Goal: Task Accomplishment & Management: Use online tool/utility

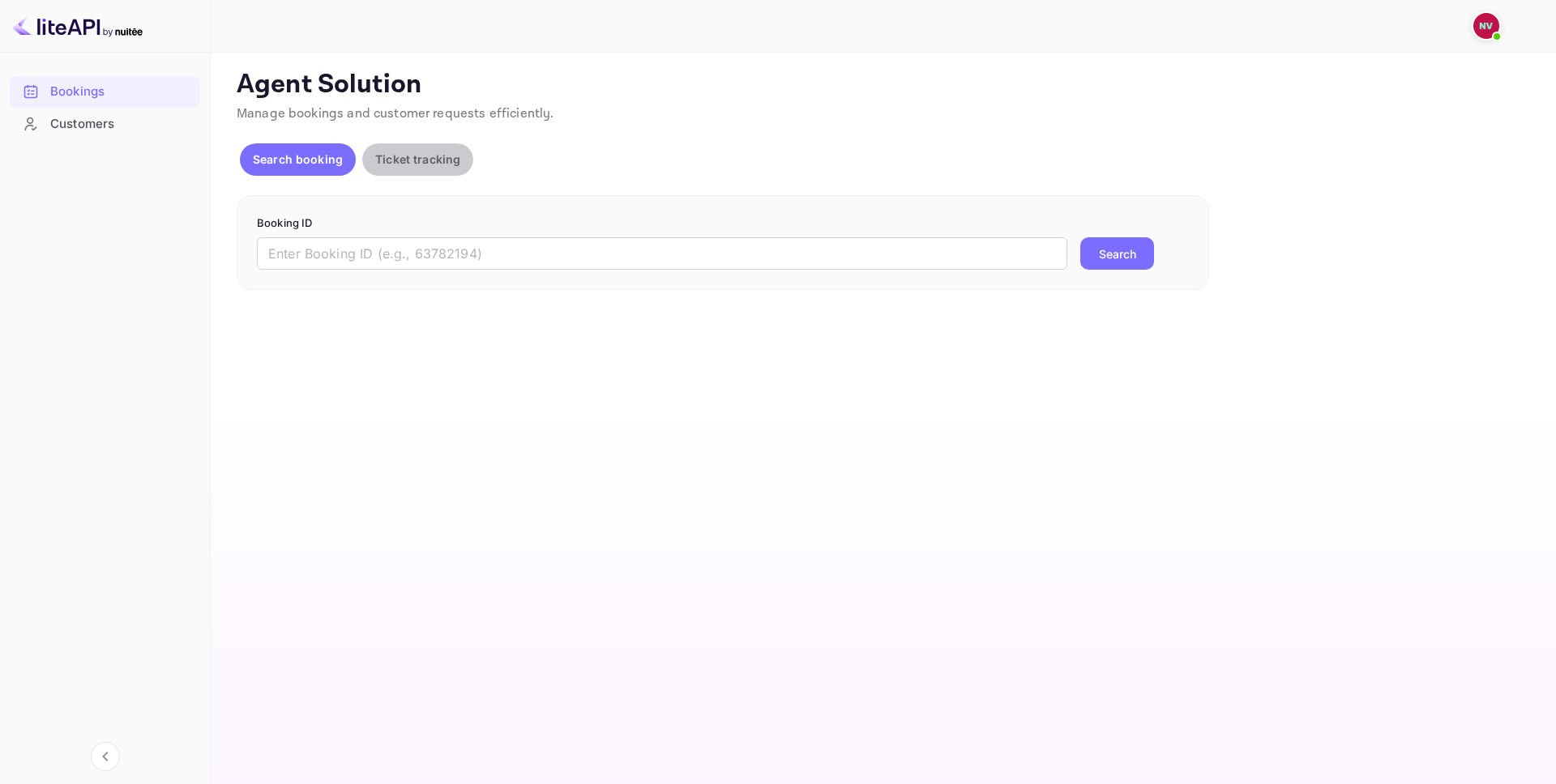
click at [412, 153] on p "Ticket tracking" at bounding box center [417, 158] width 85 height 17
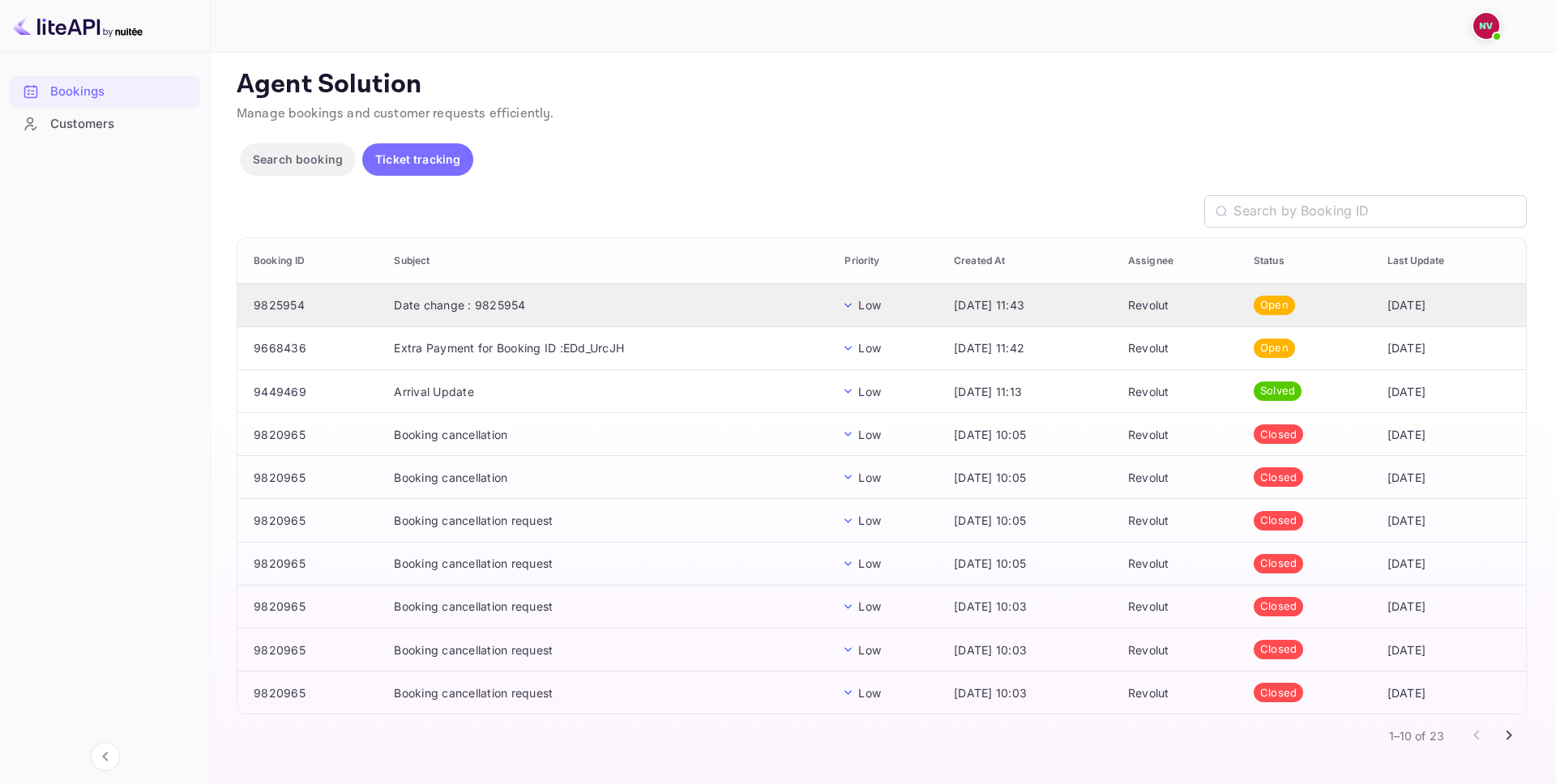
click at [540, 314] on td "Date change : 9825954" at bounding box center [606, 305] width 451 height 43
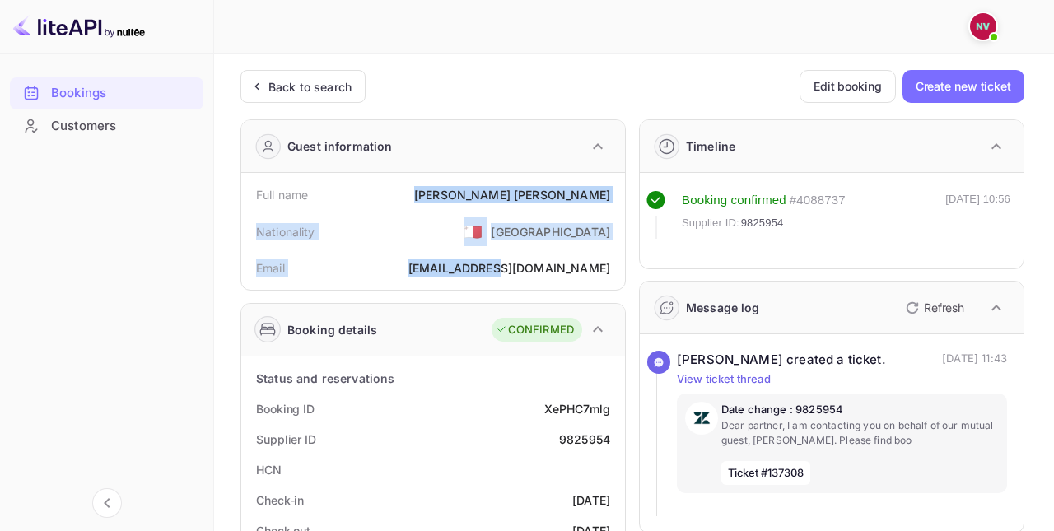
drag, startPoint x: 502, startPoint y: 193, endPoint x: 514, endPoint y: 268, distance: 75.8
click at [514, 268] on div "Full name [PERSON_NAME] Nationality 🇲🇹 [DEMOGRAPHIC_DATA] Email [EMAIL_ADDRESS]…" at bounding box center [433, 231] width 370 height 104
click at [514, 268] on div "[EMAIL_ADDRESS][DOMAIN_NAME]" at bounding box center [509, 267] width 202 height 17
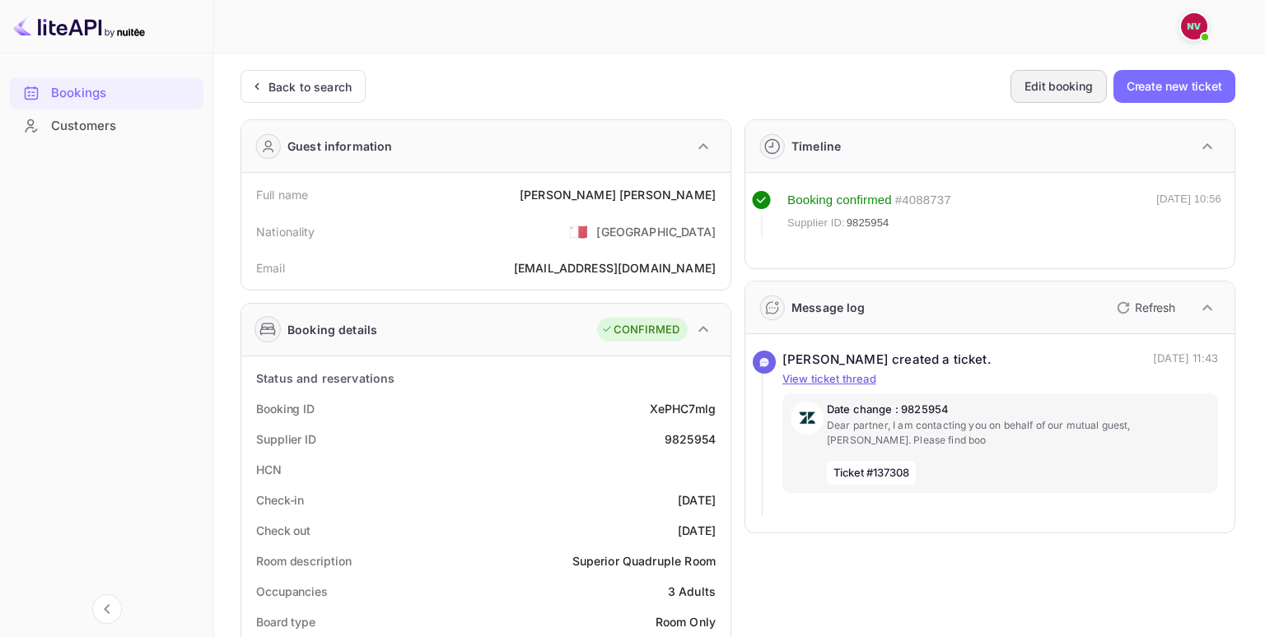
click at [1031, 91] on button "Edit booking" at bounding box center [1058, 86] width 96 height 33
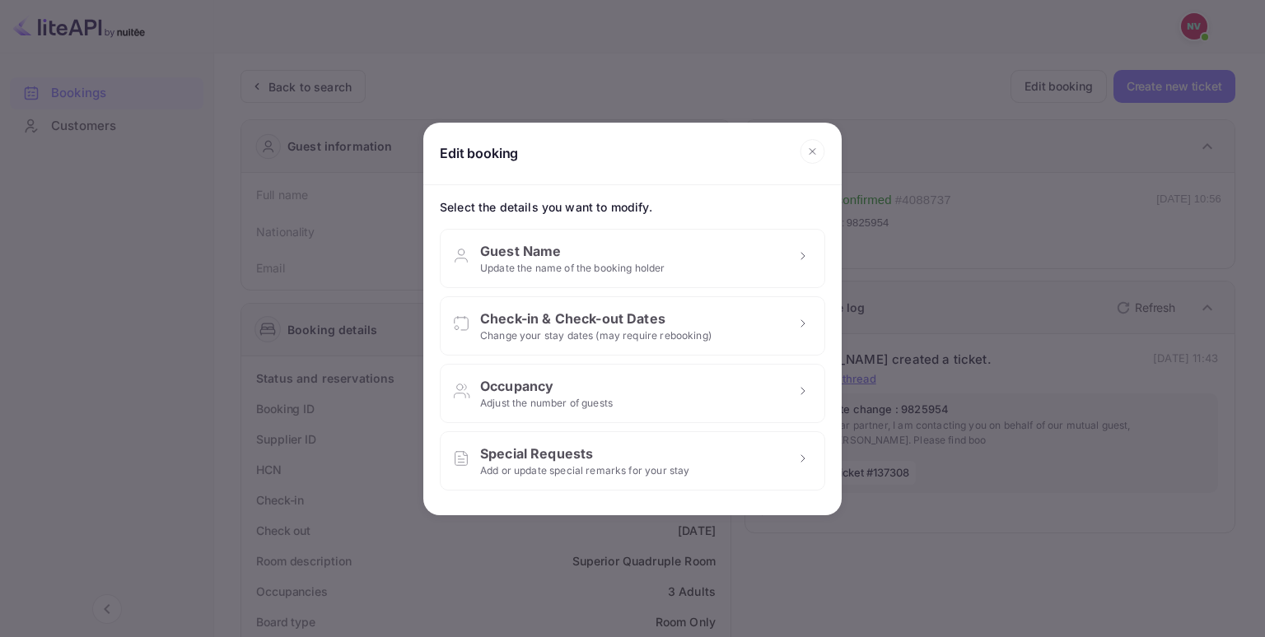
click at [907, 100] on div "Edit booking Select the details you want to modify. Guest Name Update the name …" at bounding box center [632, 318] width 1265 height 637
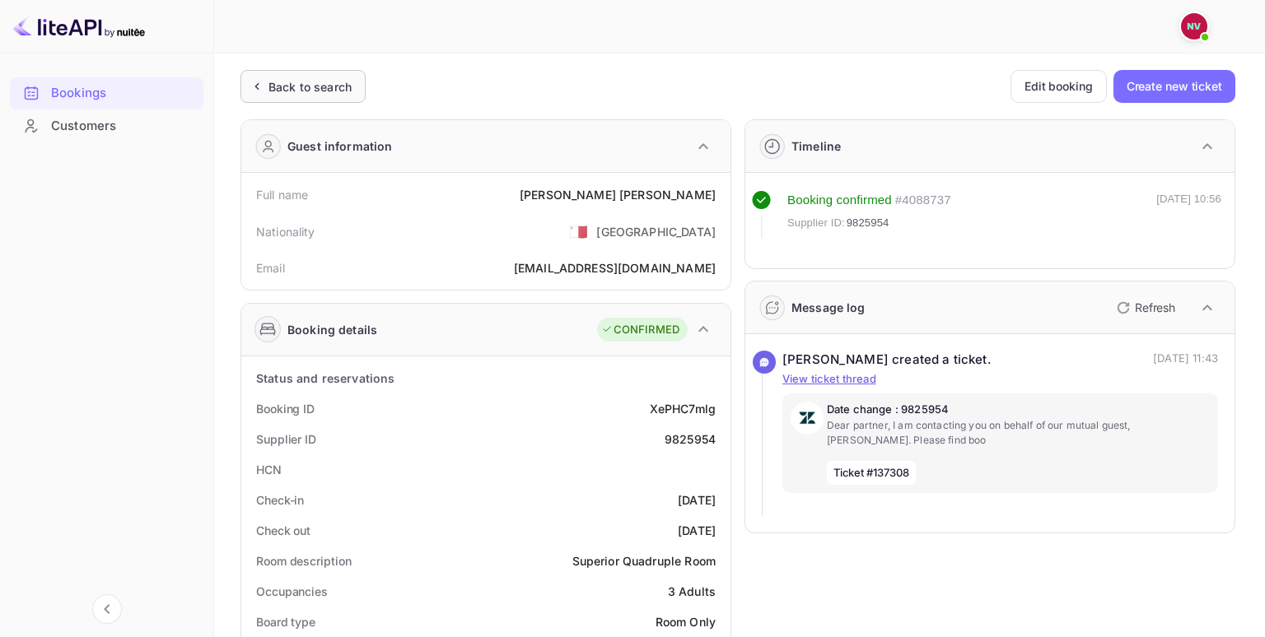
click at [297, 70] on div "Back to search" at bounding box center [302, 86] width 125 height 33
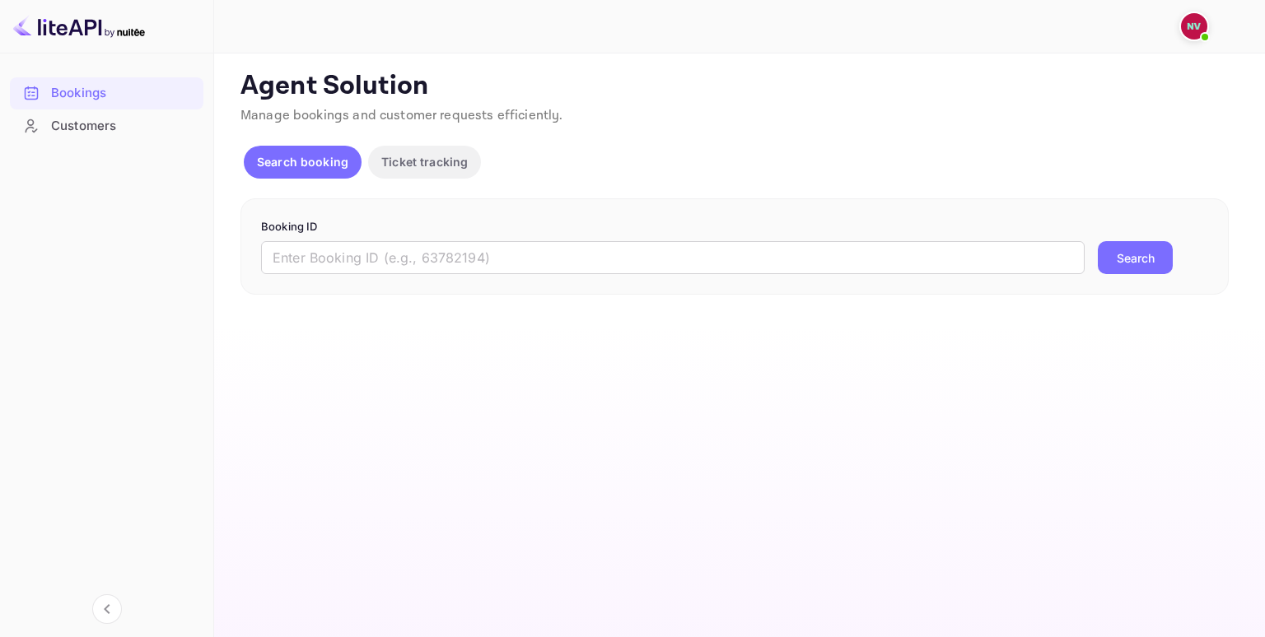
click at [415, 167] on p "Ticket tracking" at bounding box center [424, 161] width 86 height 17
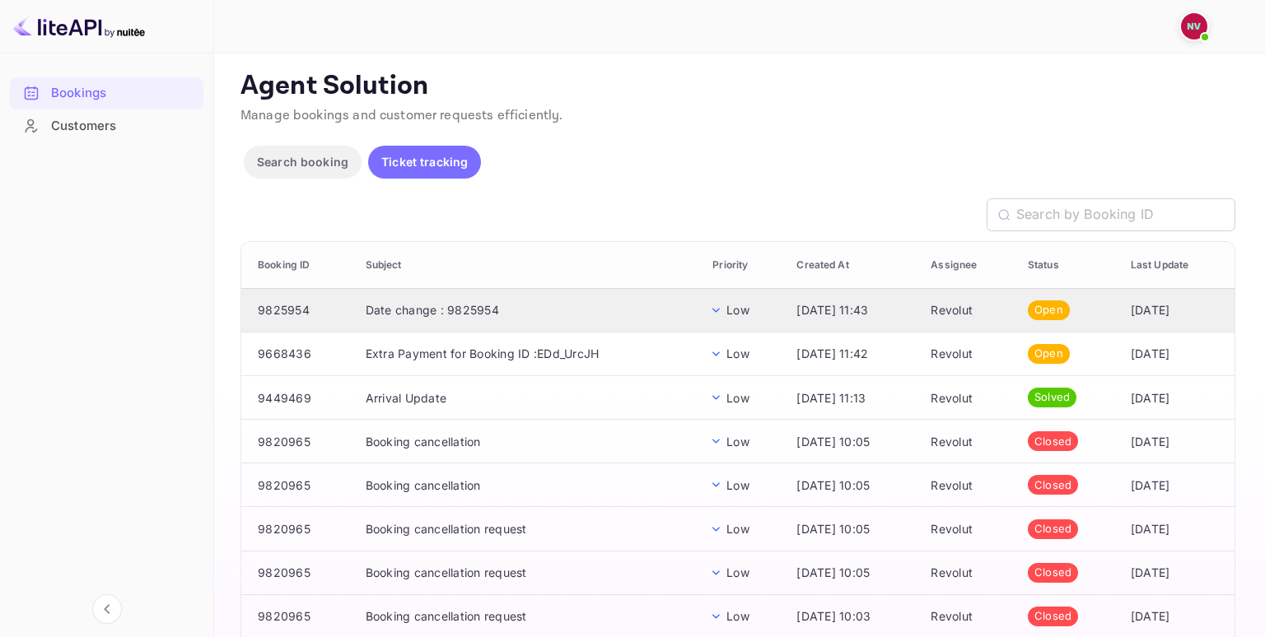
click at [510, 301] on td "Date change : 9825954" at bounding box center [525, 310] width 347 height 44
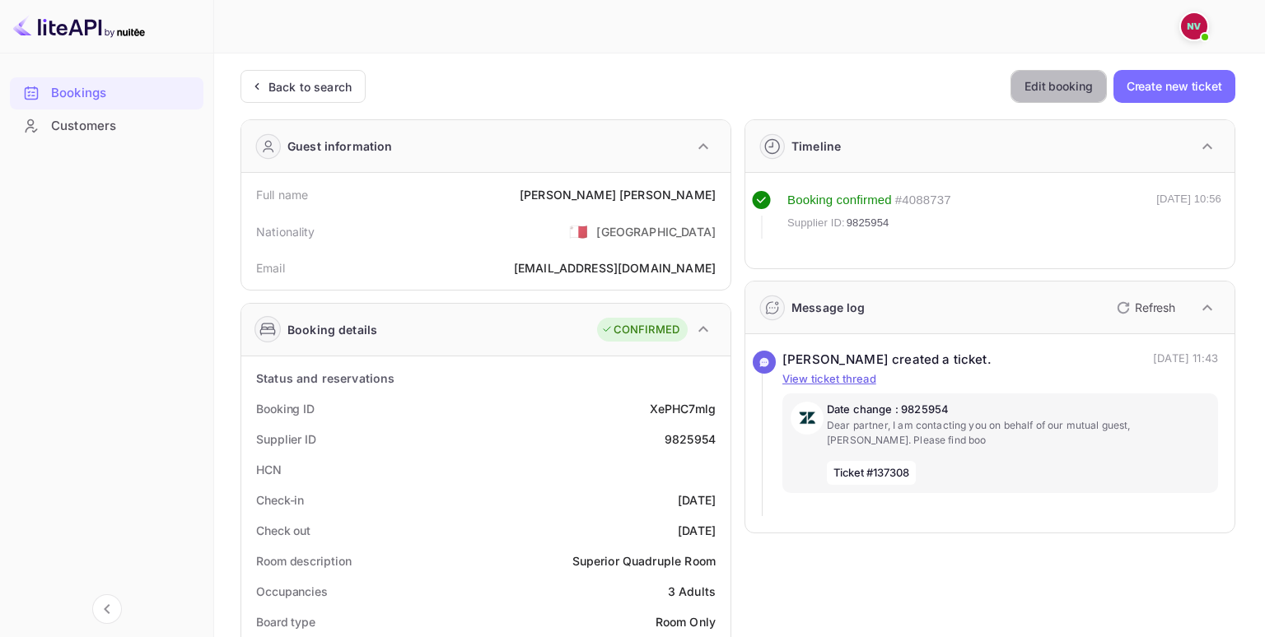
click at [1036, 82] on button "Edit booking" at bounding box center [1058, 86] width 96 height 33
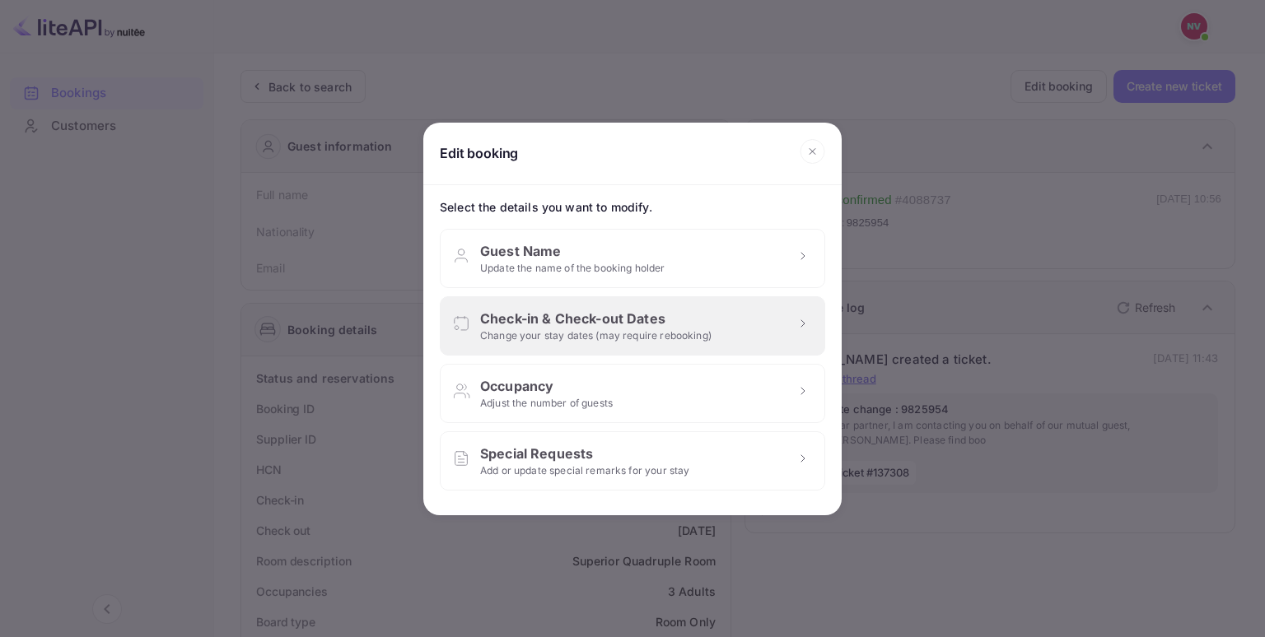
click at [659, 320] on div "Check-in & Check-out Dates" at bounding box center [595, 319] width 231 height 20
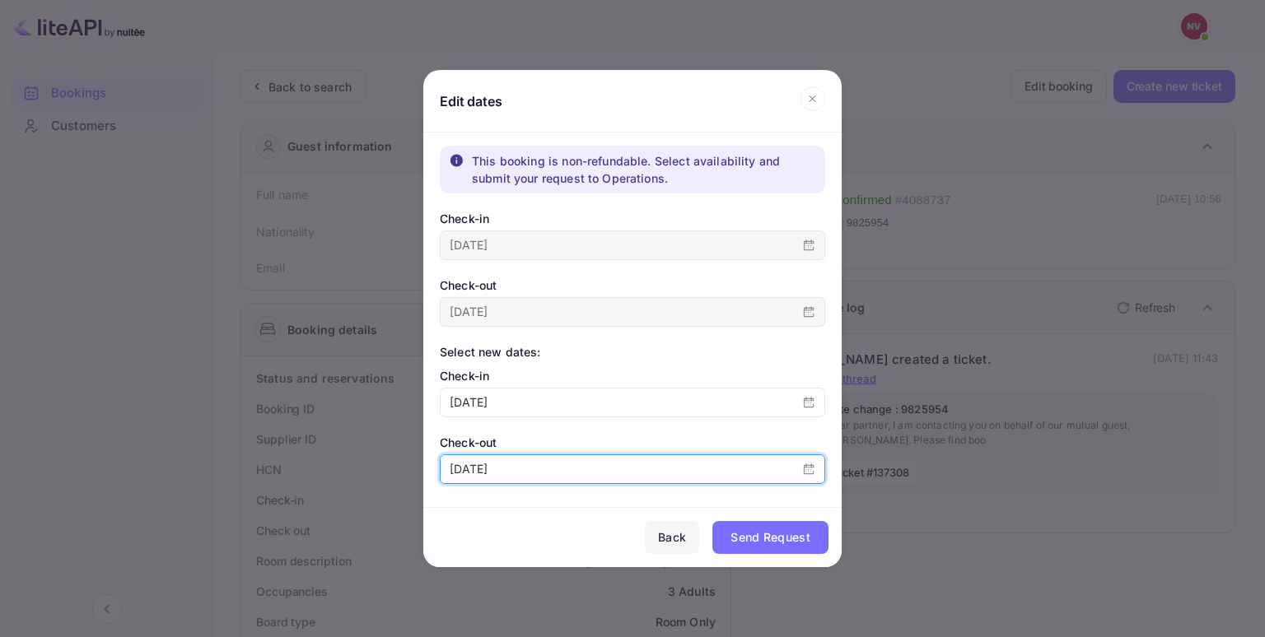
click at [561, 460] on input "[DATE]" at bounding box center [616, 469] width 352 height 28
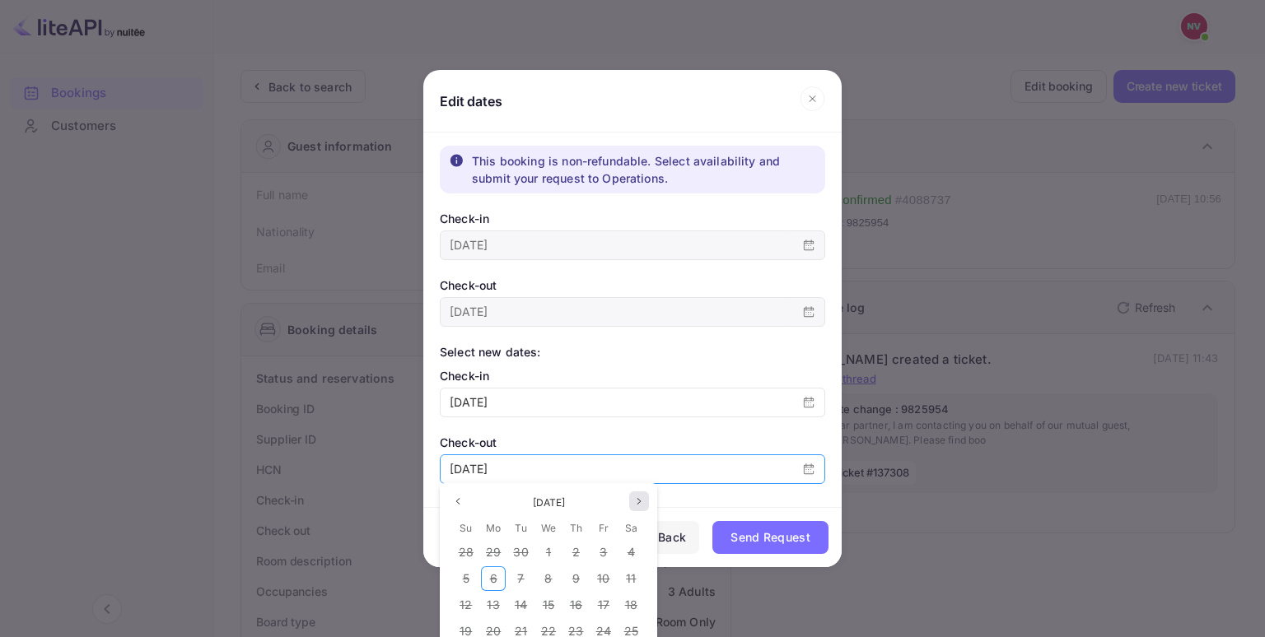
click at [637, 501] on icon "page next" at bounding box center [639, 501] width 10 height 10
click at [680, 537] on div "Back" at bounding box center [672, 538] width 28 height 20
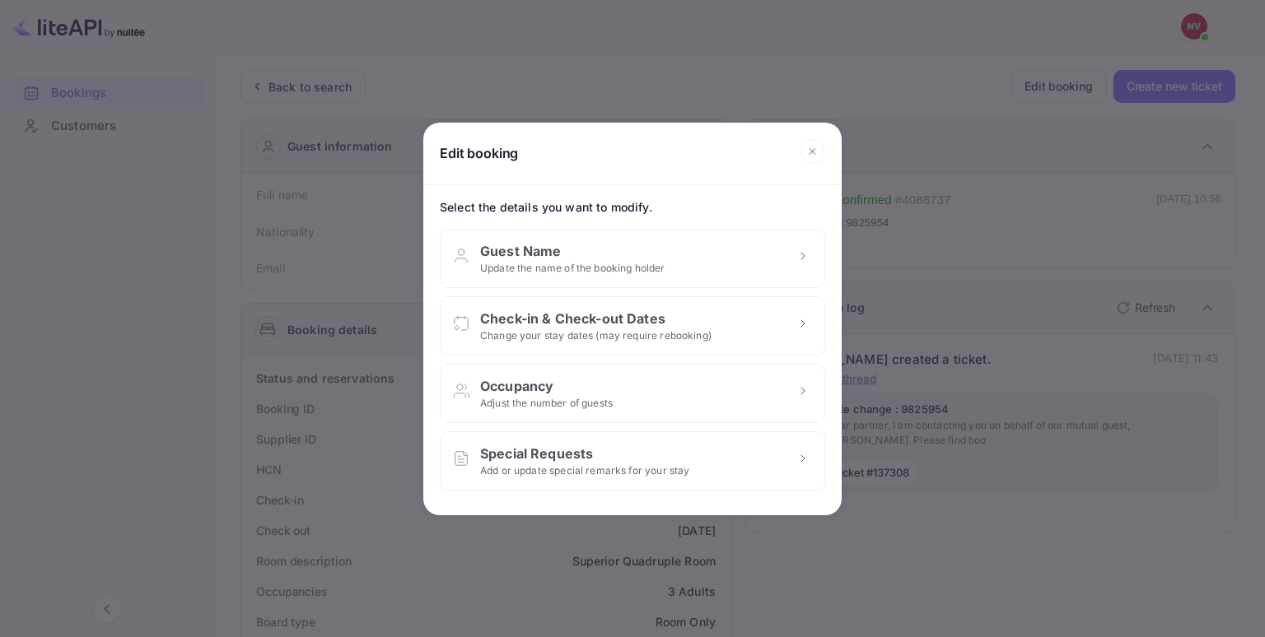
click at [815, 164] on icon at bounding box center [812, 151] width 26 height 25
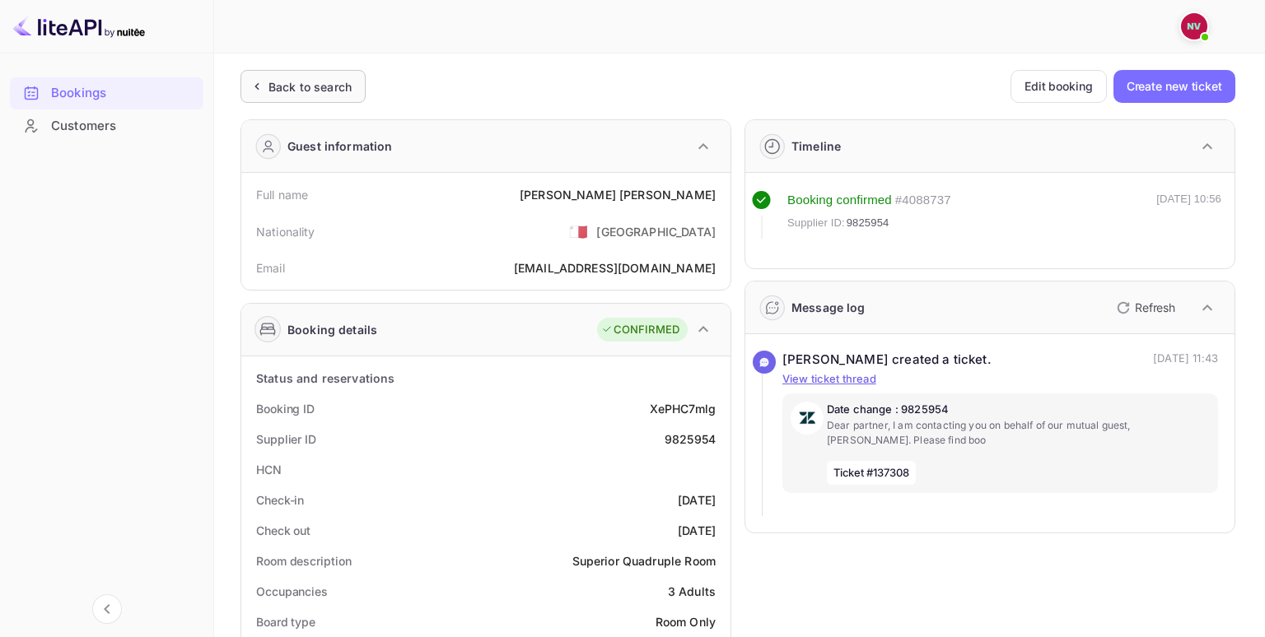
click at [263, 100] on div "Back to search" at bounding box center [302, 86] width 125 height 33
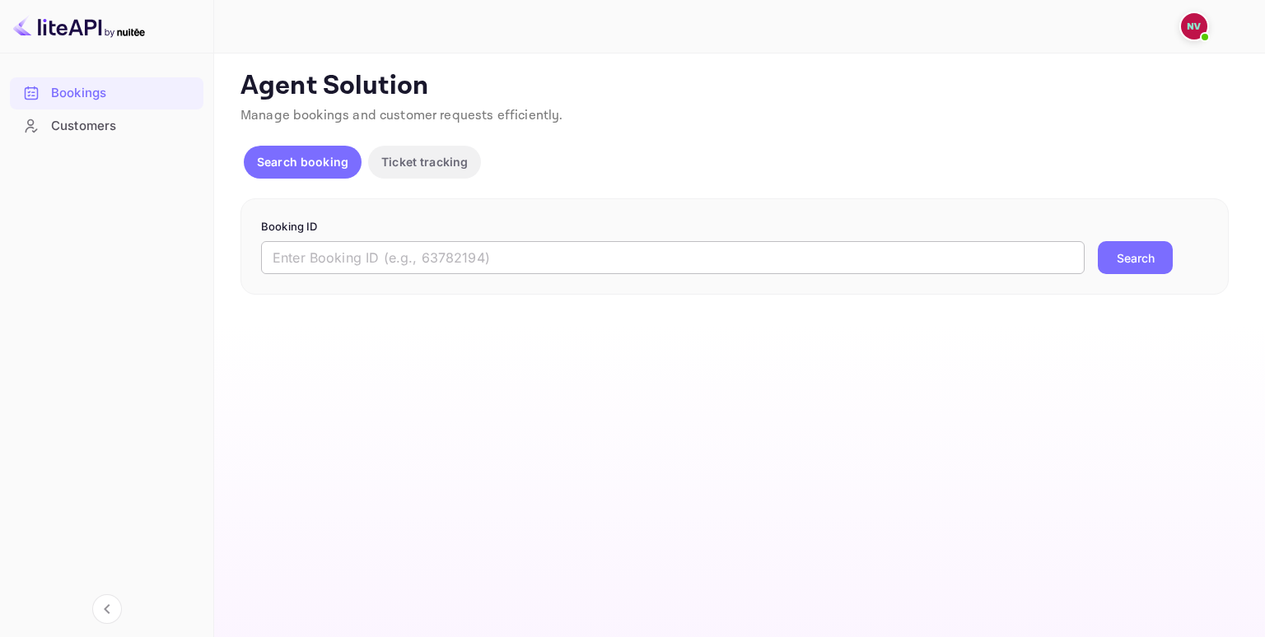
click at [398, 245] on input "text" at bounding box center [672, 257] width 823 height 33
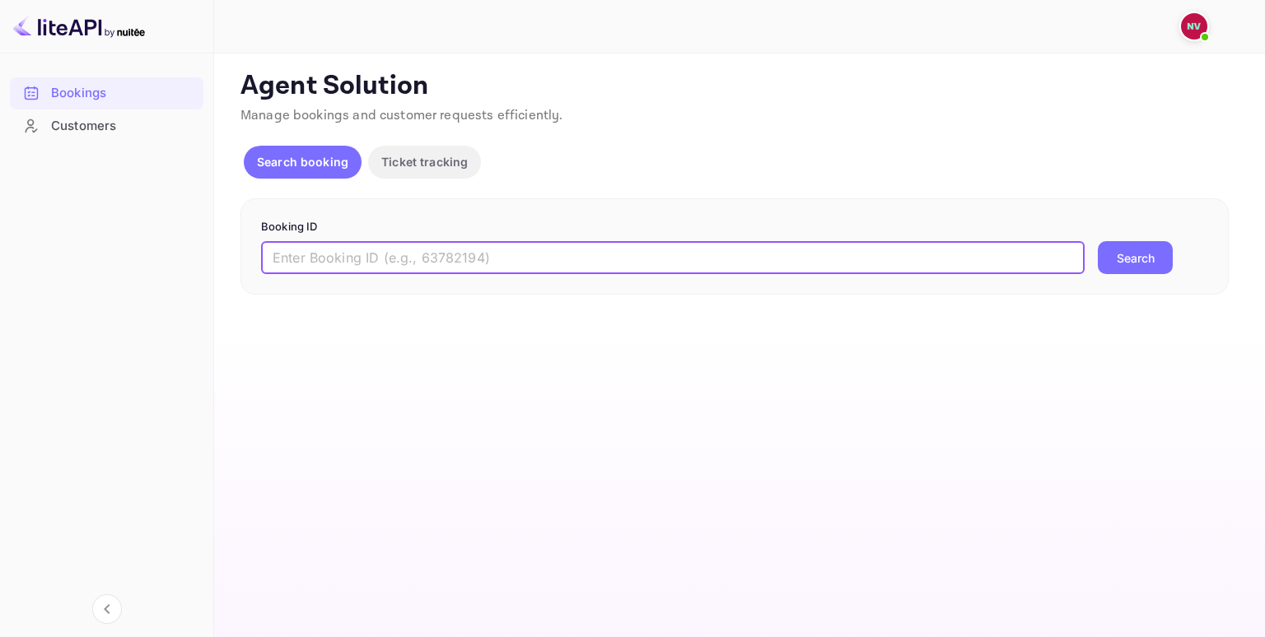
click at [427, 164] on p "Ticket tracking" at bounding box center [424, 161] width 86 height 17
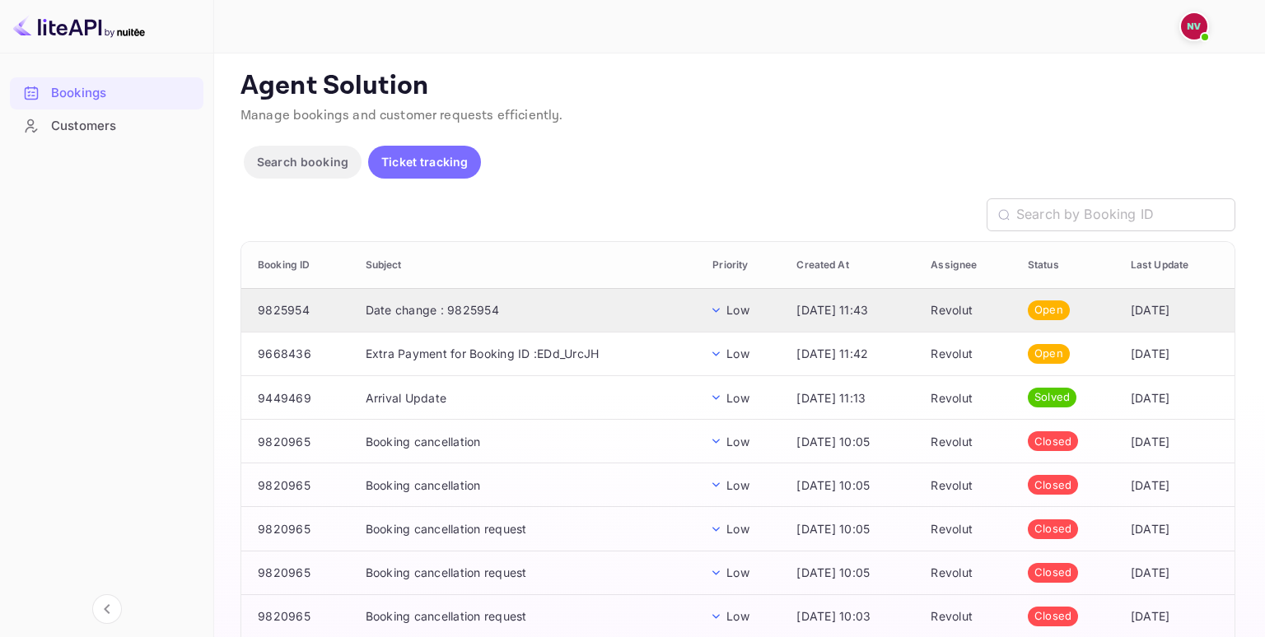
click at [571, 305] on td "Date change : 9825954" at bounding box center [525, 310] width 347 height 44
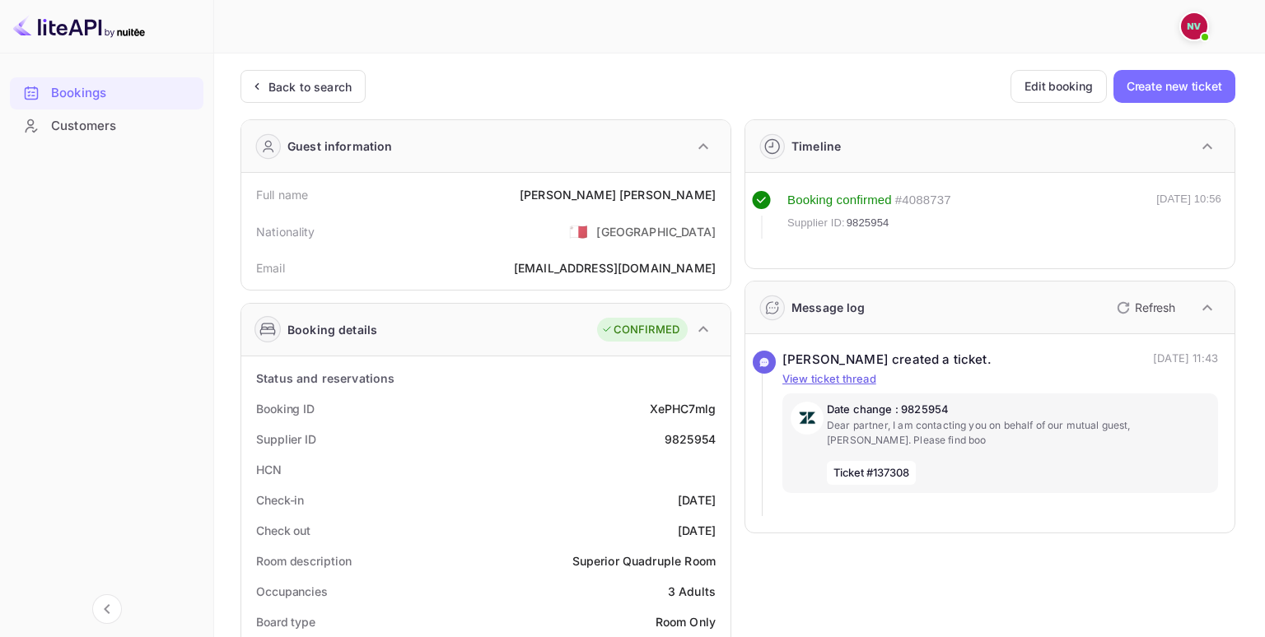
click at [933, 197] on div "# 4088737" at bounding box center [923, 200] width 56 height 19
click at [686, 400] on div "XePHC7mlg" at bounding box center [683, 408] width 66 height 17
copy div "XePHC7mlg"
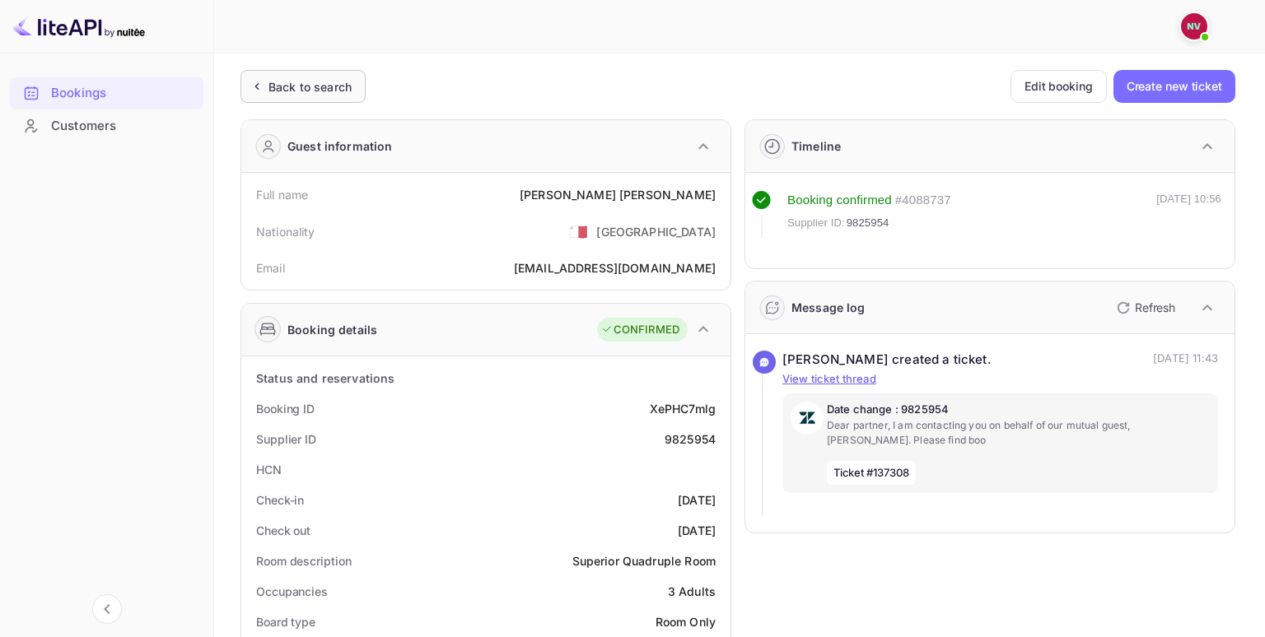
click at [296, 78] on div "Back to search" at bounding box center [309, 86] width 83 height 17
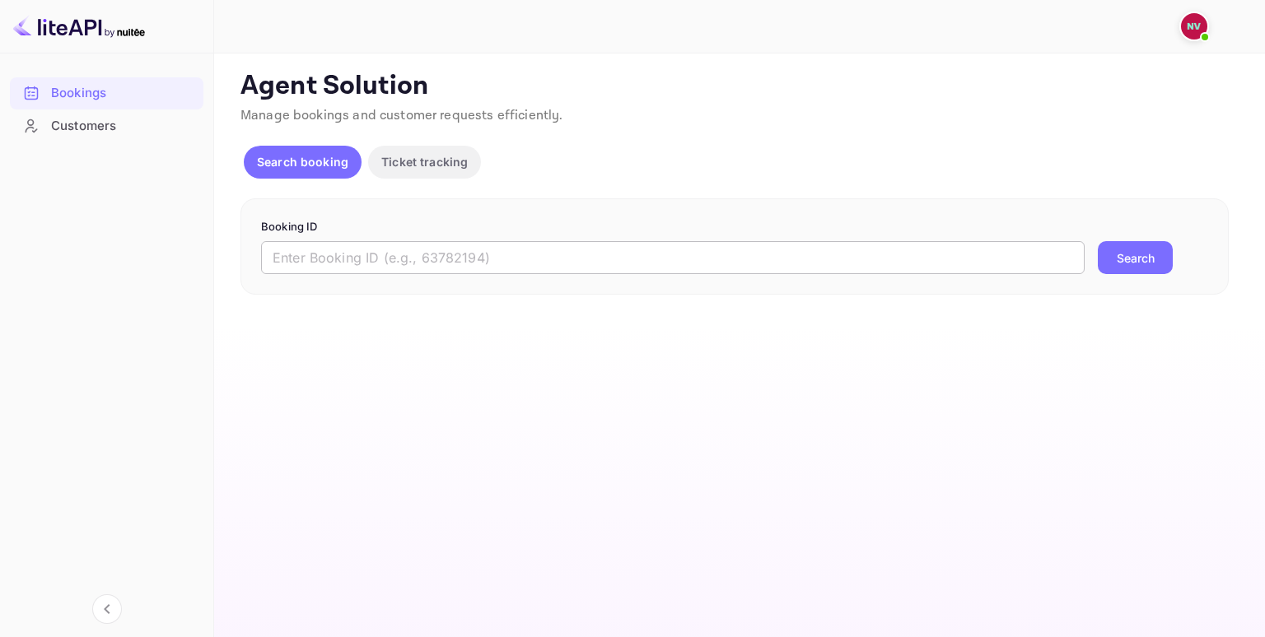
click at [306, 257] on input "text" at bounding box center [672, 257] width 823 height 33
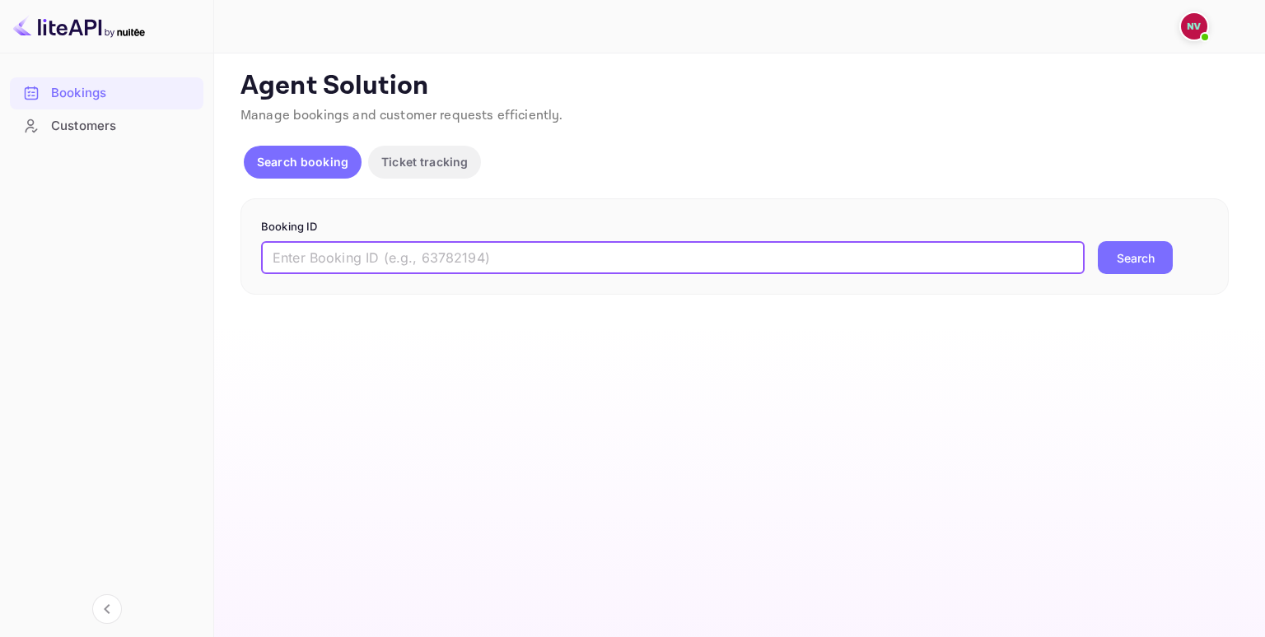
paste input "XePHC7mlg"
type input "XePHC7mlg"
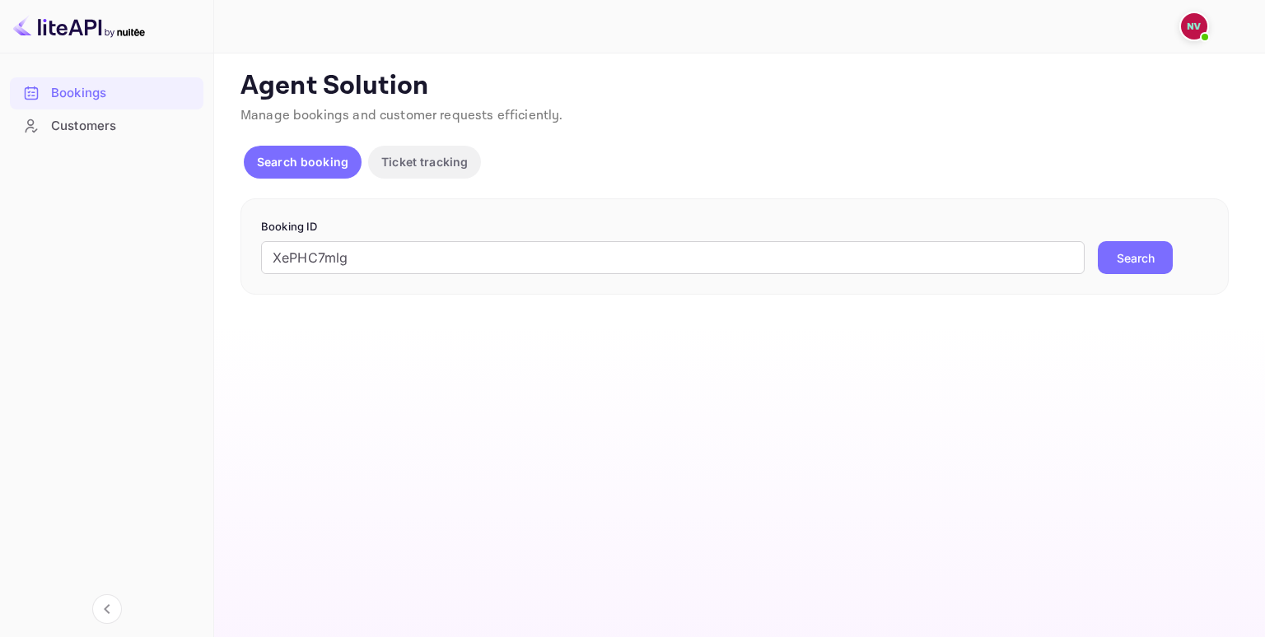
click at [1127, 249] on button "Search" at bounding box center [1134, 257] width 75 height 33
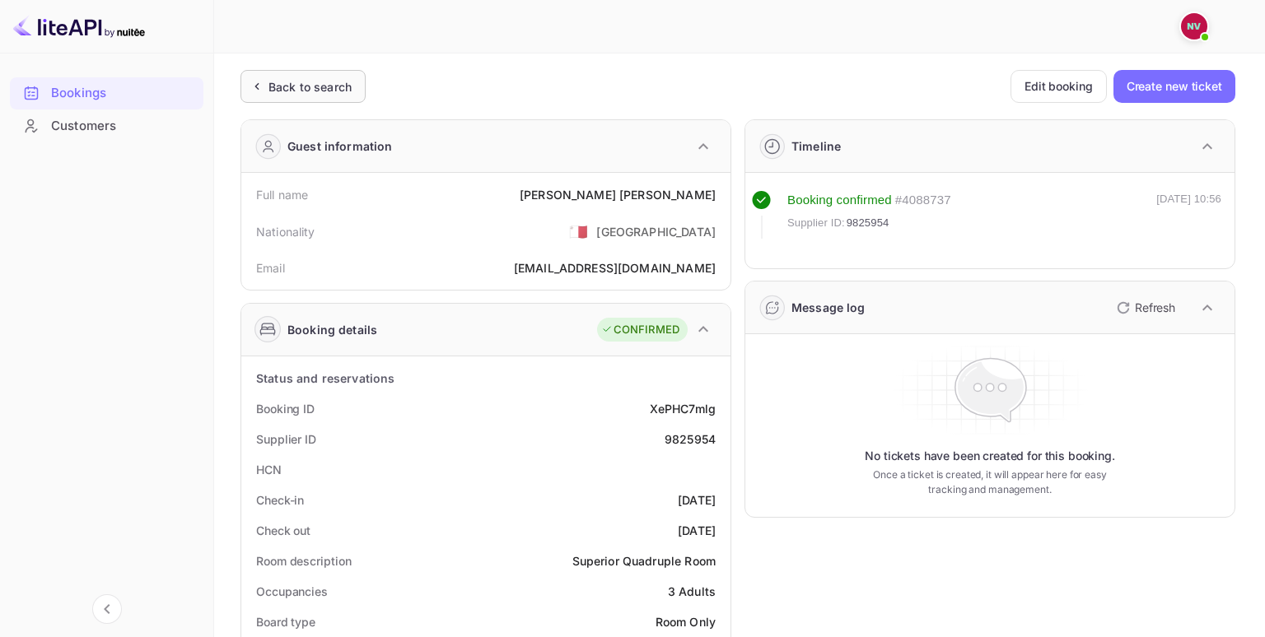
click at [277, 92] on div "Back to search" at bounding box center [309, 86] width 83 height 17
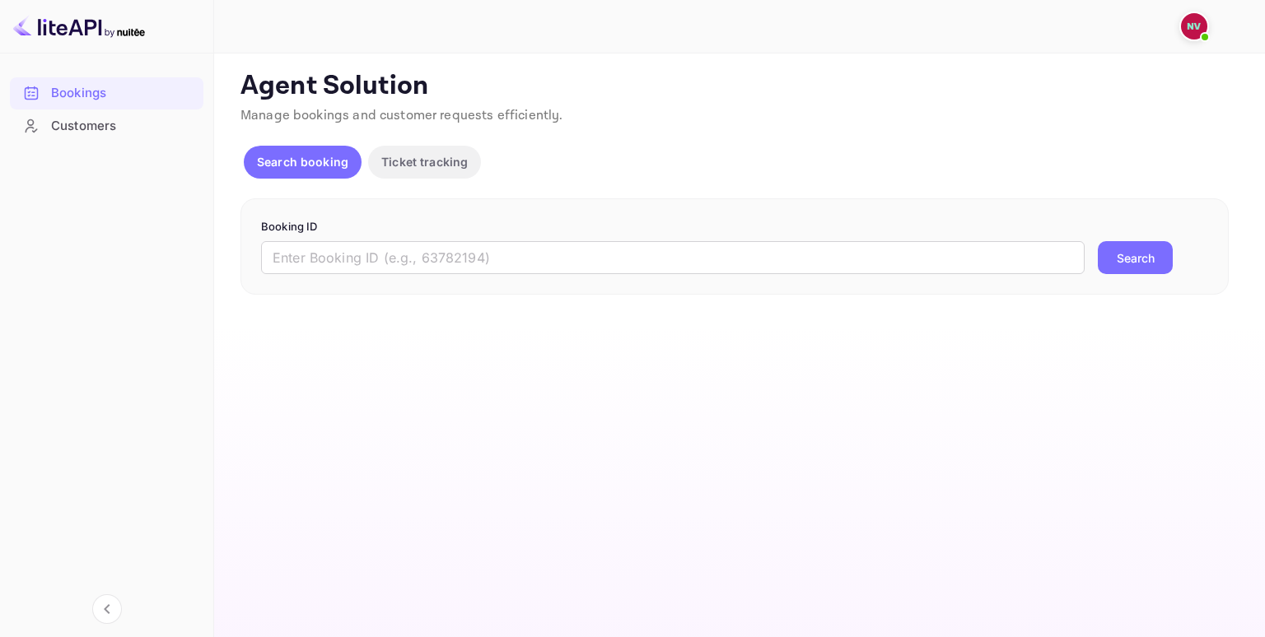
click at [381, 89] on p "Agent Solution" at bounding box center [737, 86] width 995 height 33
click at [386, 84] on p "Agent Solution" at bounding box center [737, 86] width 995 height 33
